Goal: Find specific page/section: Find specific page/section

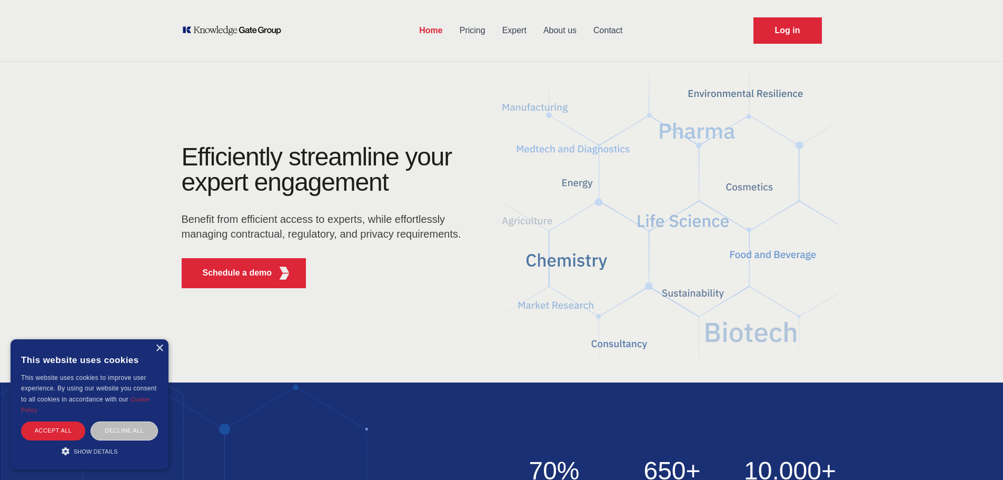
click at [606, 36] on link "Contact" at bounding box center [608, 30] width 46 height 27
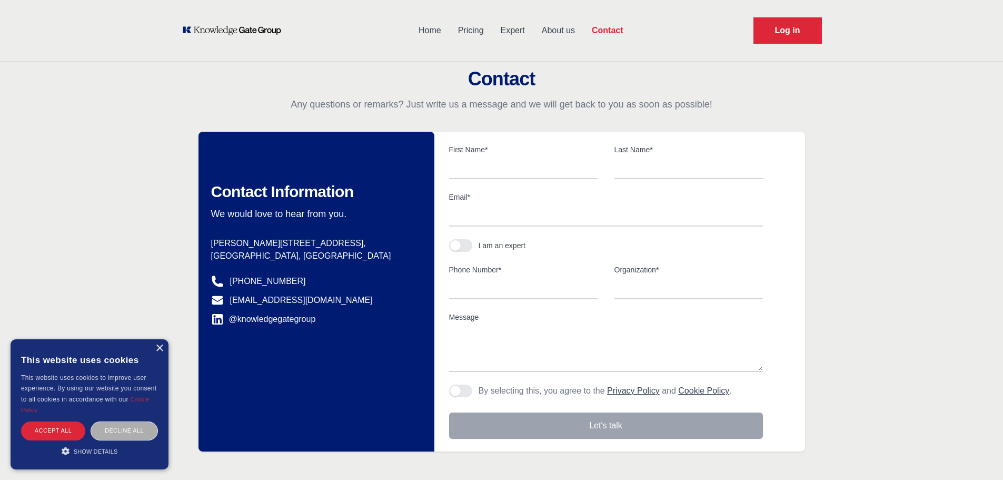
click at [104, 429] on div "Decline all" at bounding box center [124, 430] width 67 height 18
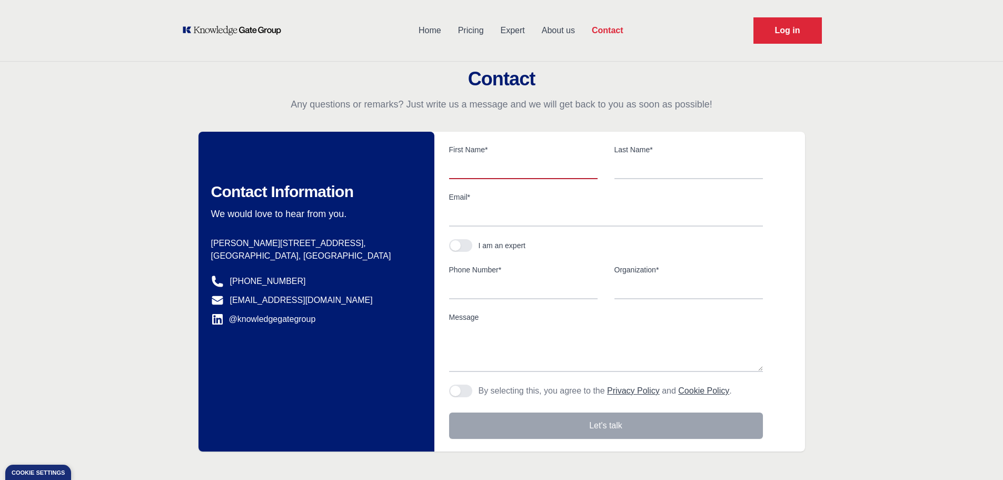
drag, startPoint x: 482, startPoint y: 169, endPoint x: 496, endPoint y: 164, distance: 14.3
click at [482, 169] on input "text" at bounding box center [523, 168] width 149 height 22
click at [634, 160] on input "text" at bounding box center [689, 168] width 149 height 22
click at [935, 203] on div "Contact Any questions or remarks? Just write us a message and we will get back …" at bounding box center [501, 259] width 1003 height 383
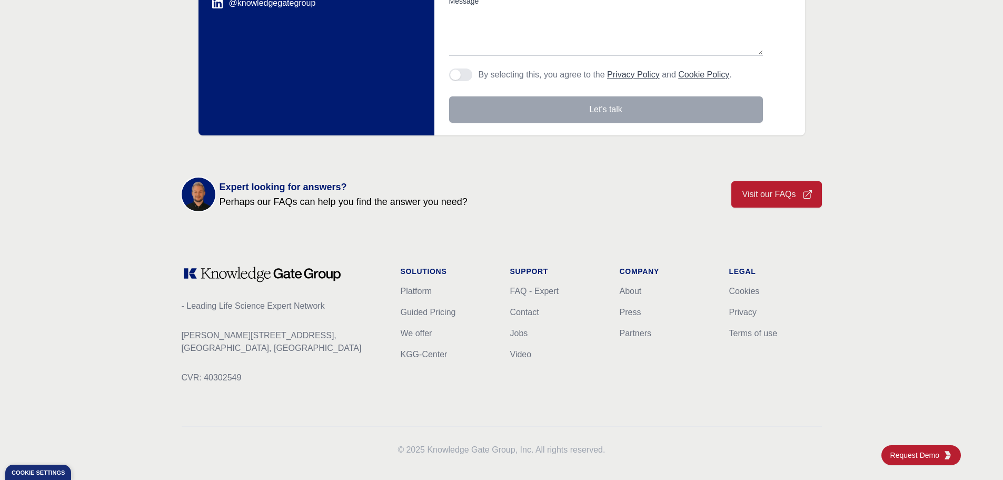
scroll to position [326, 0]
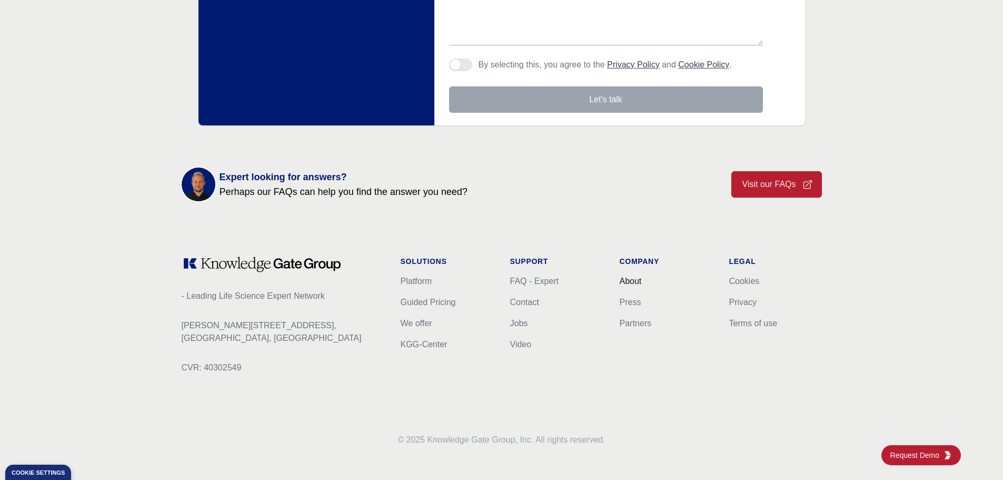
click at [628, 283] on link "About" at bounding box center [631, 280] width 22 height 9
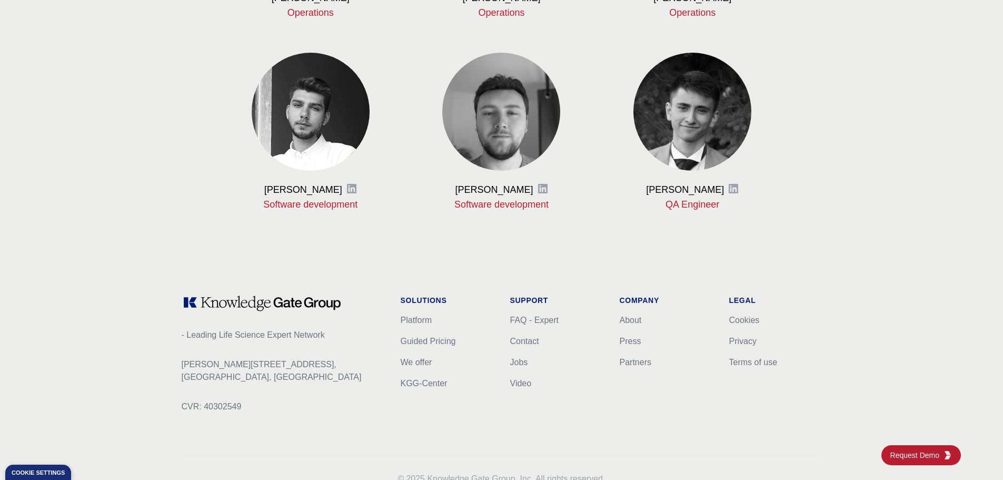
scroll to position [1256, 0]
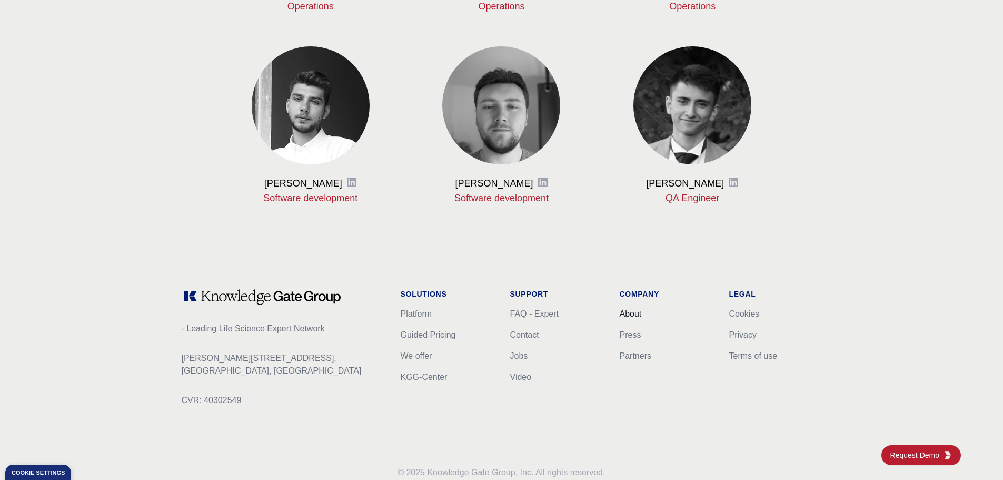
click at [637, 313] on link "About" at bounding box center [631, 313] width 22 height 9
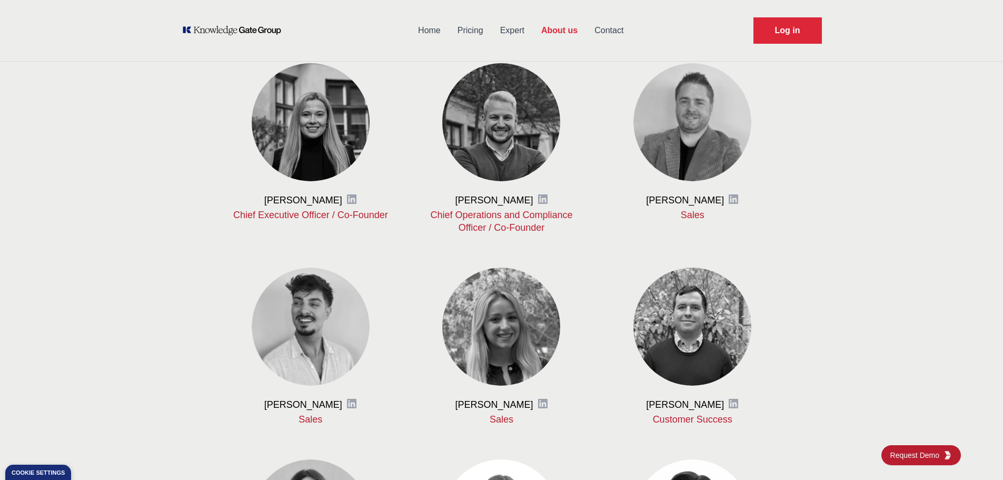
scroll to position [446, 0]
